Goal: Navigation & Orientation: Find specific page/section

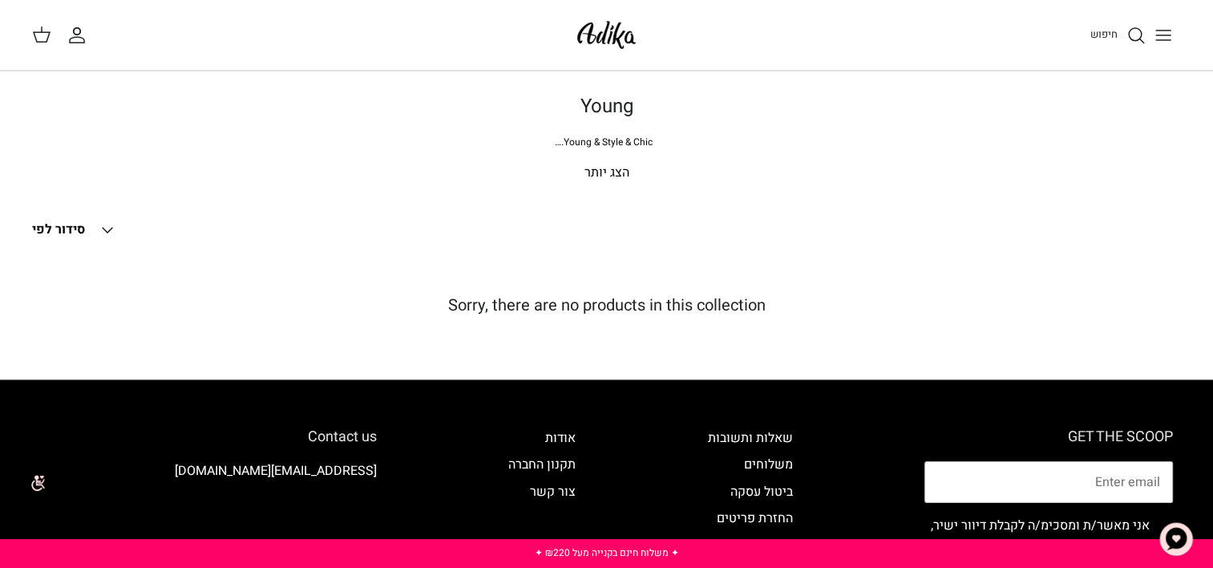
click at [607, 176] on p "הצג יותר" at bounding box center [607, 173] width 1122 height 21
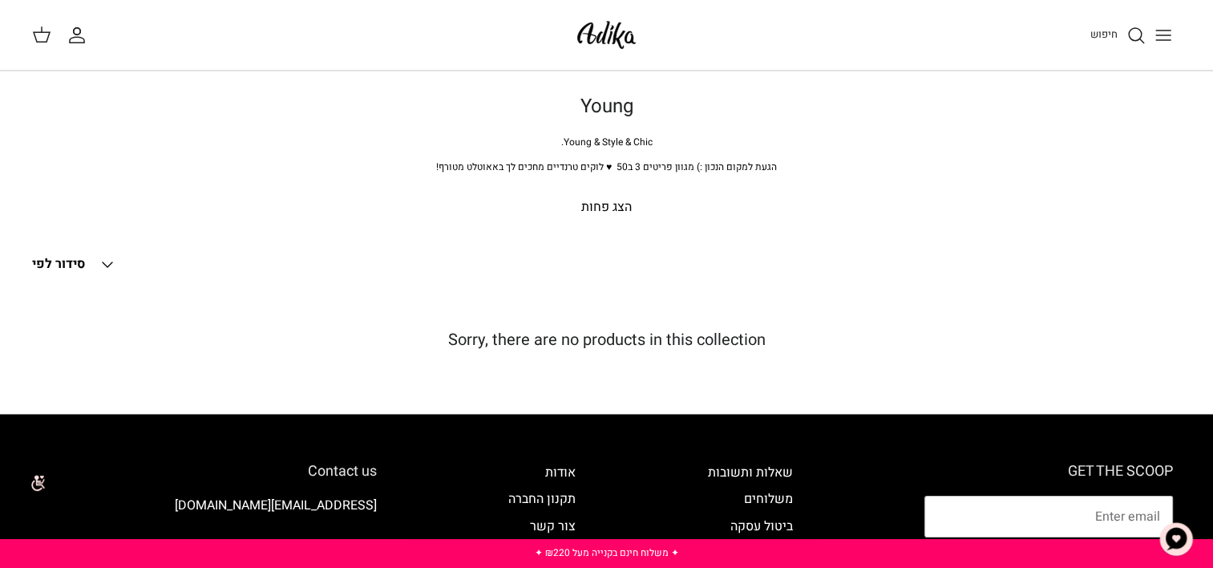
click at [609, 107] on h1 "Young" at bounding box center [607, 106] width 1122 height 23
click at [1159, 38] on icon "Toggle menu" at bounding box center [1163, 35] width 19 height 19
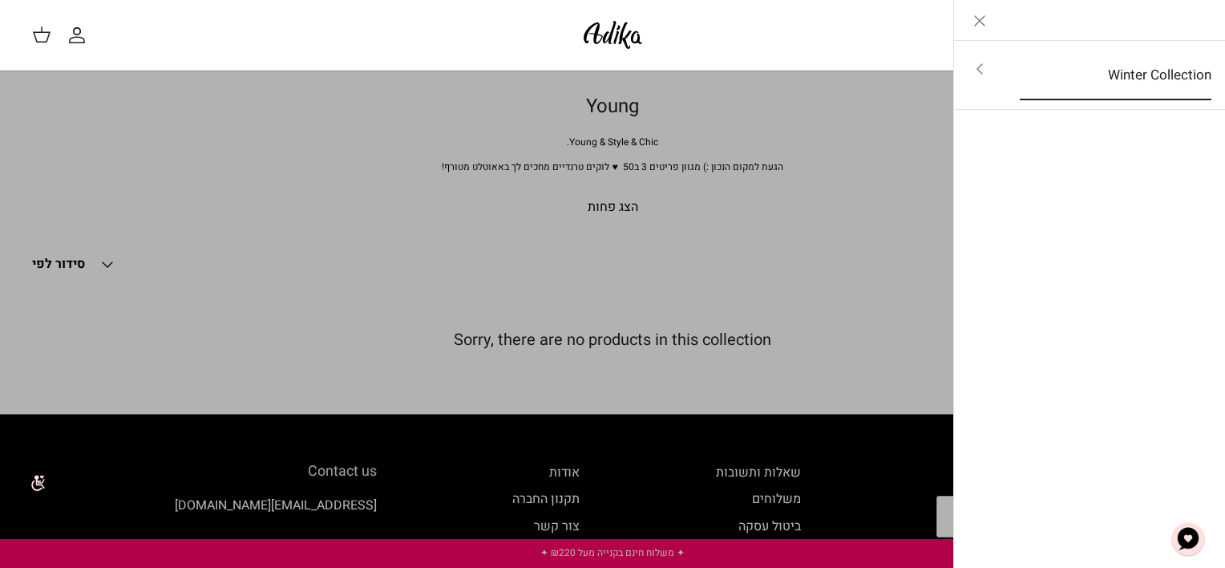
click at [1153, 83] on link "Winter Collection" at bounding box center [1115, 76] width 220 height 50
click at [1161, 80] on link "לכל הפריטים" at bounding box center [1090, 71] width 256 height 40
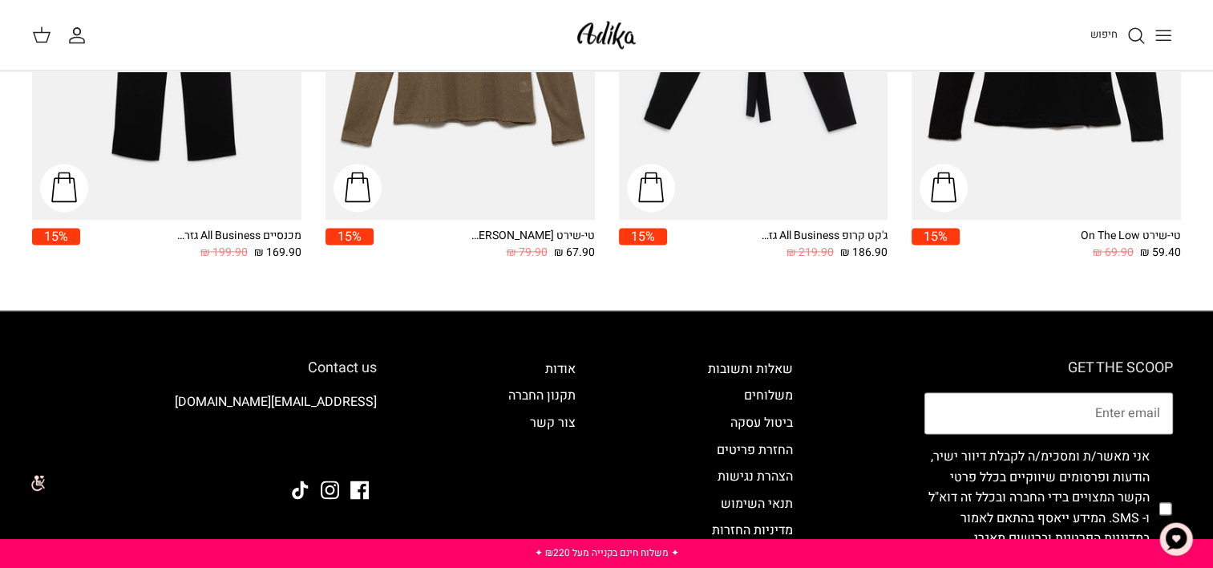
scroll to position [2394, 0]
